Goal: Find specific page/section: Find specific page/section

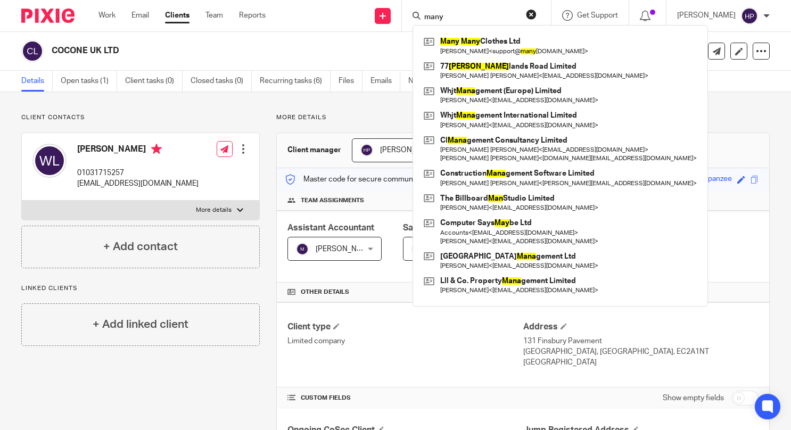
click at [536, 14] on button "reset" at bounding box center [531, 14] width 11 height 11
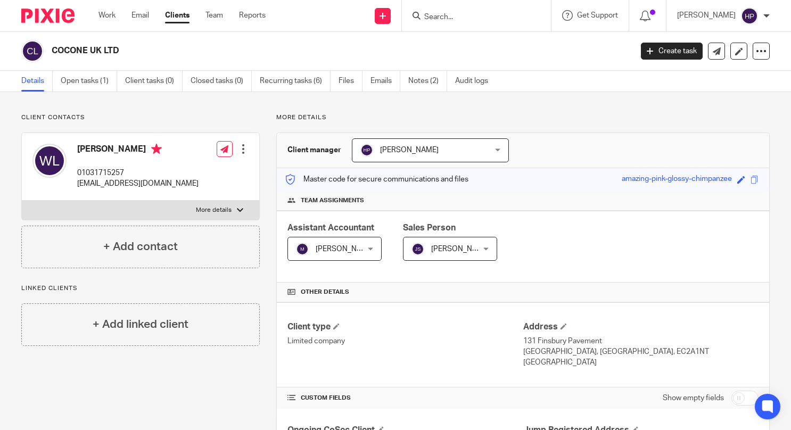
click at [519, 13] on input "Search" at bounding box center [471, 18] width 96 height 10
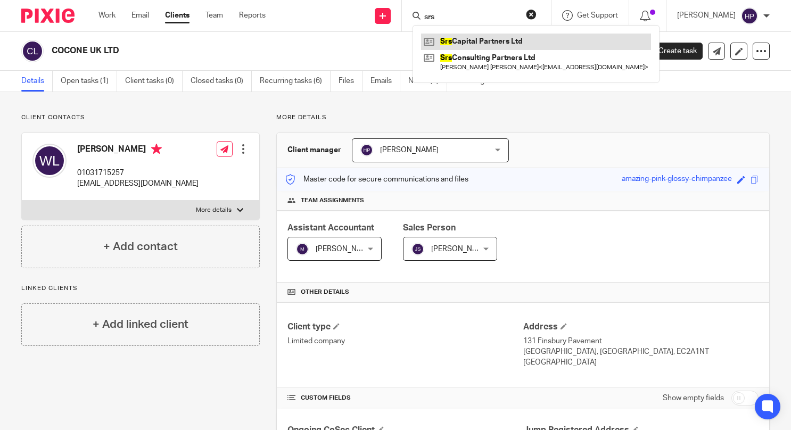
type input "srs"
click at [500, 43] on link at bounding box center [536, 42] width 230 height 16
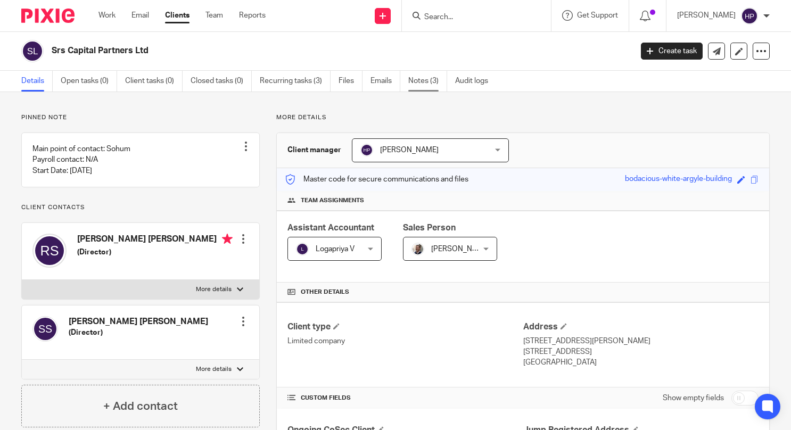
click at [426, 77] on link "Notes (3)" at bounding box center [427, 81] width 39 height 21
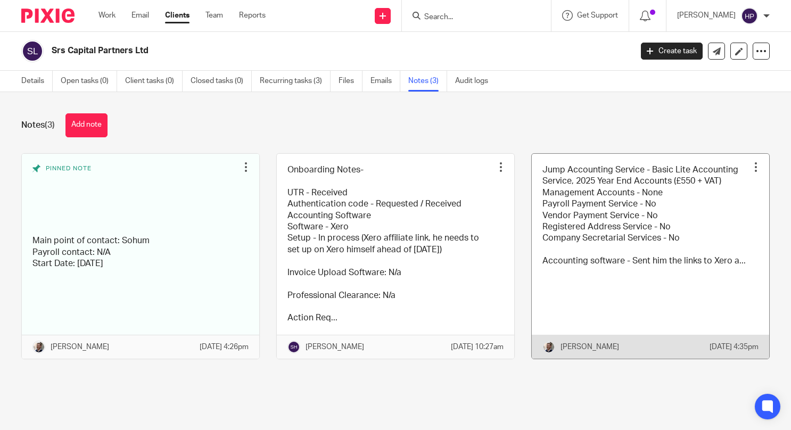
click at [586, 202] on link at bounding box center [650, 256] width 237 height 205
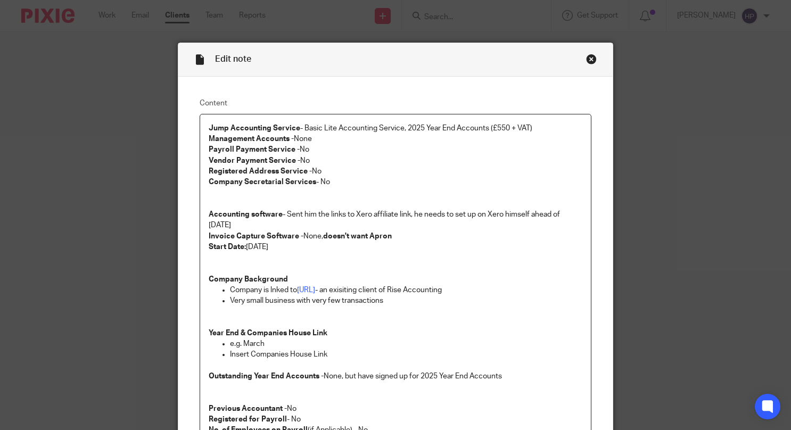
click at [587, 60] on div "Close this dialog window" at bounding box center [591, 59] width 11 height 11
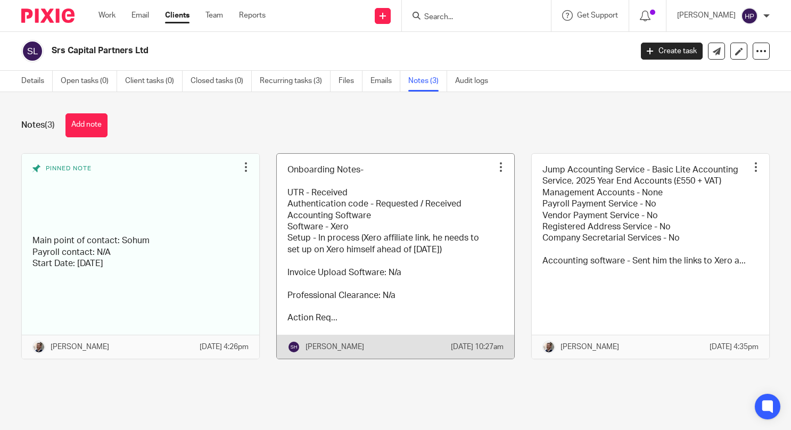
click at [416, 216] on link at bounding box center [395, 256] width 237 height 205
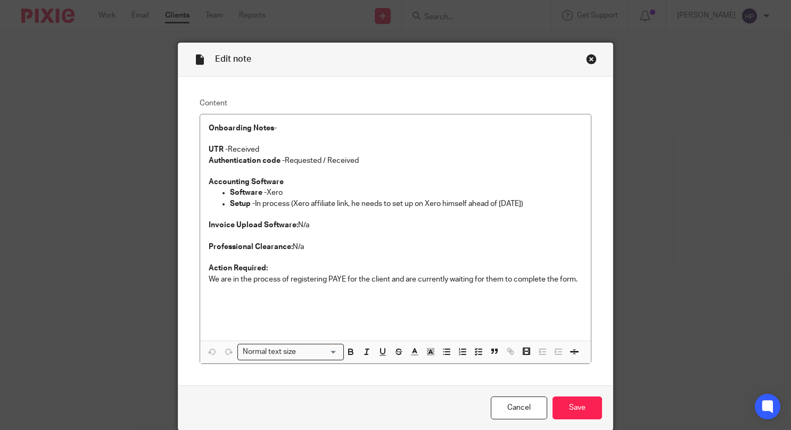
click at [586, 59] on div "Close this dialog window" at bounding box center [591, 59] width 11 height 11
